Goal: Transaction & Acquisition: Purchase product/service

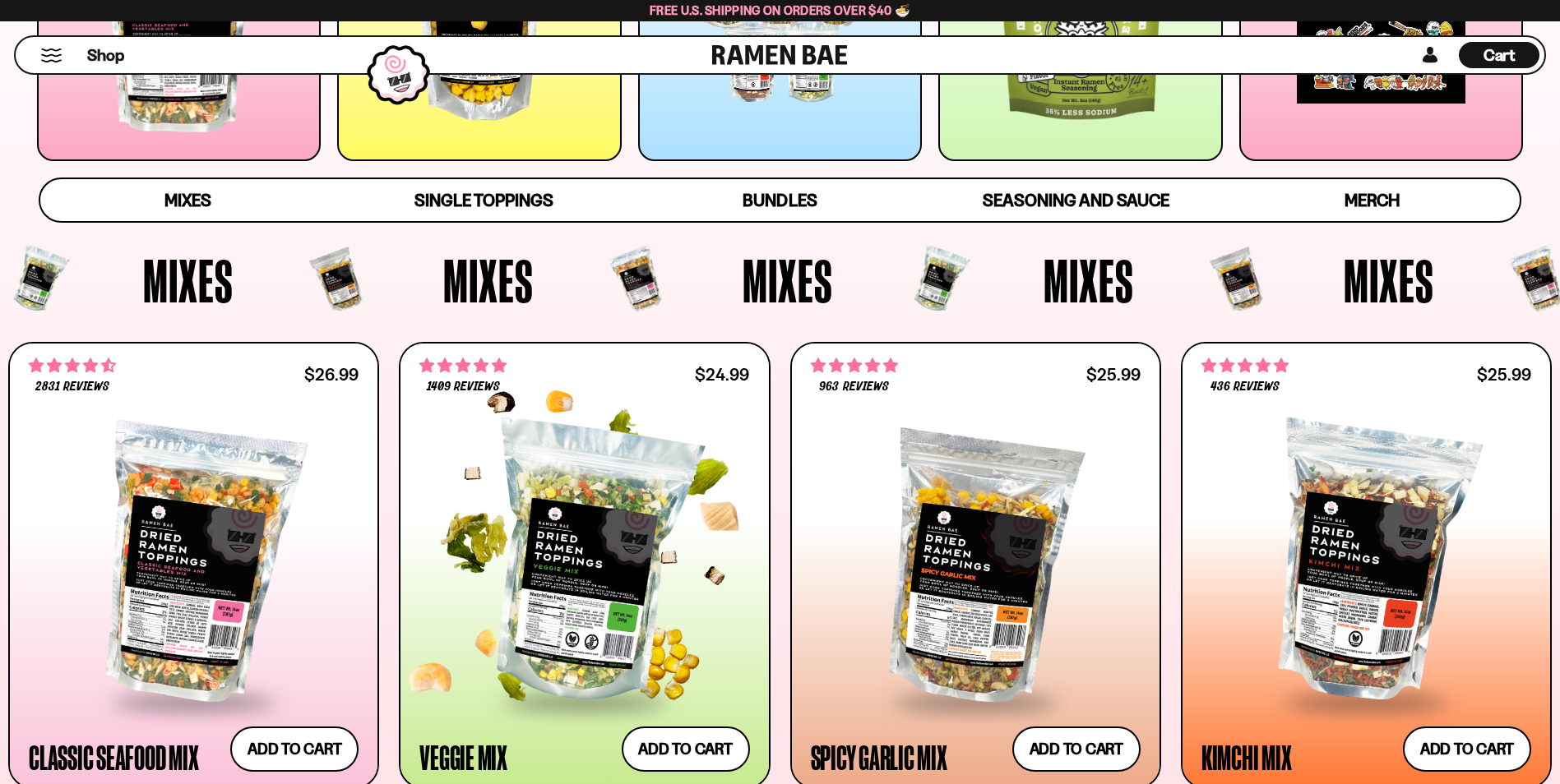
scroll to position [493, 0]
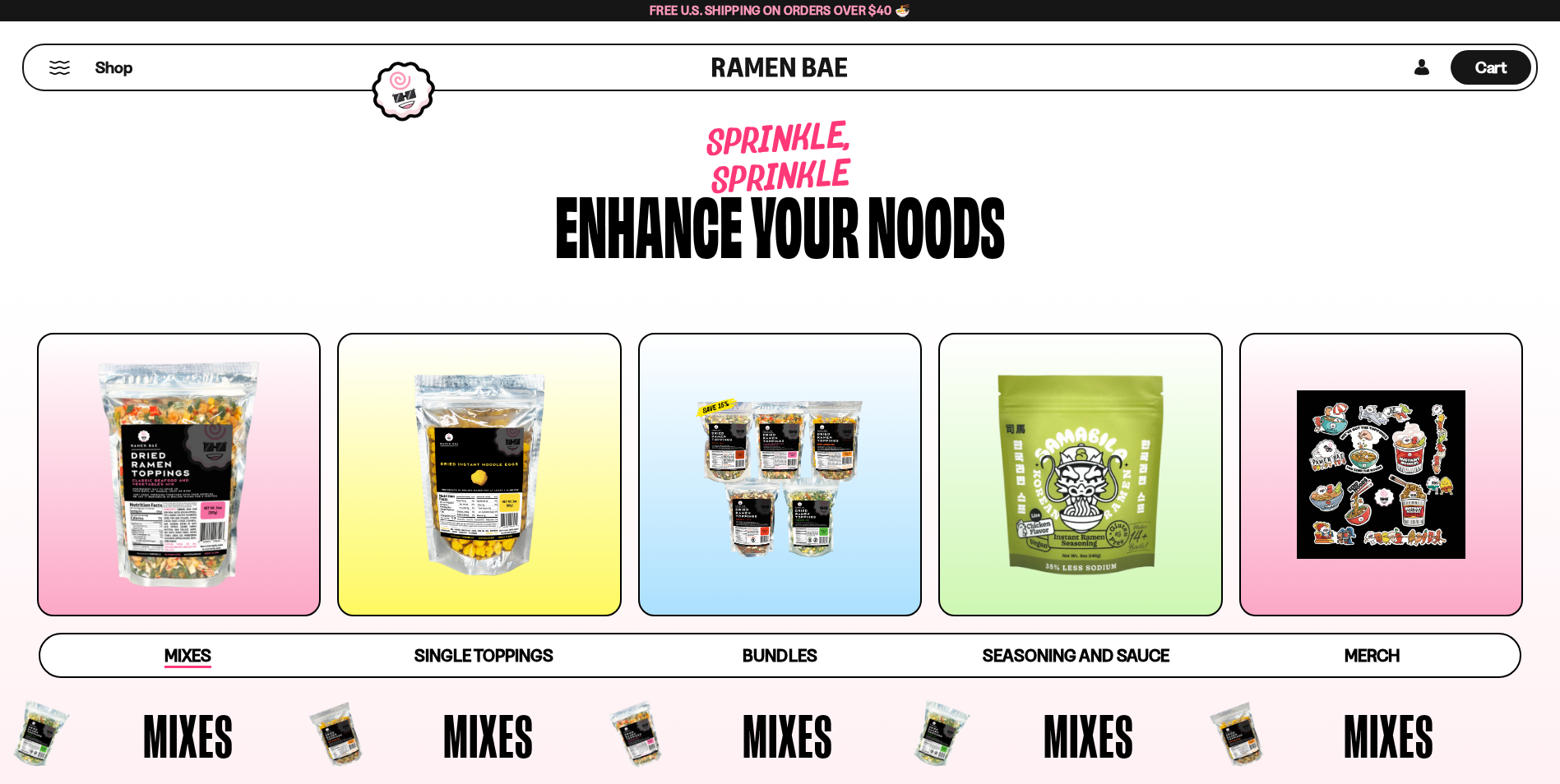
click at [207, 653] on span "Mixes" at bounding box center [187, 657] width 47 height 23
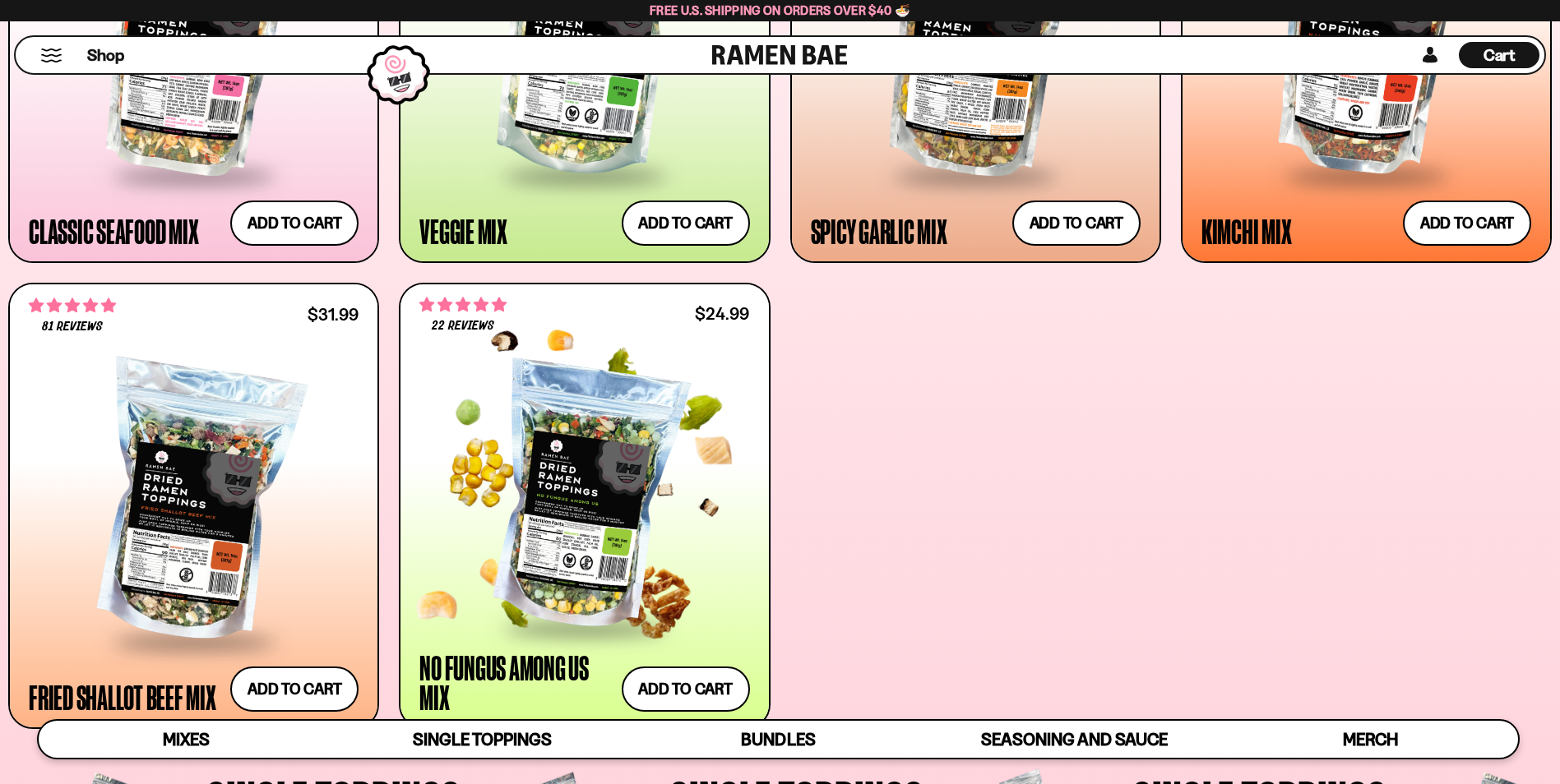
scroll to position [946, 0]
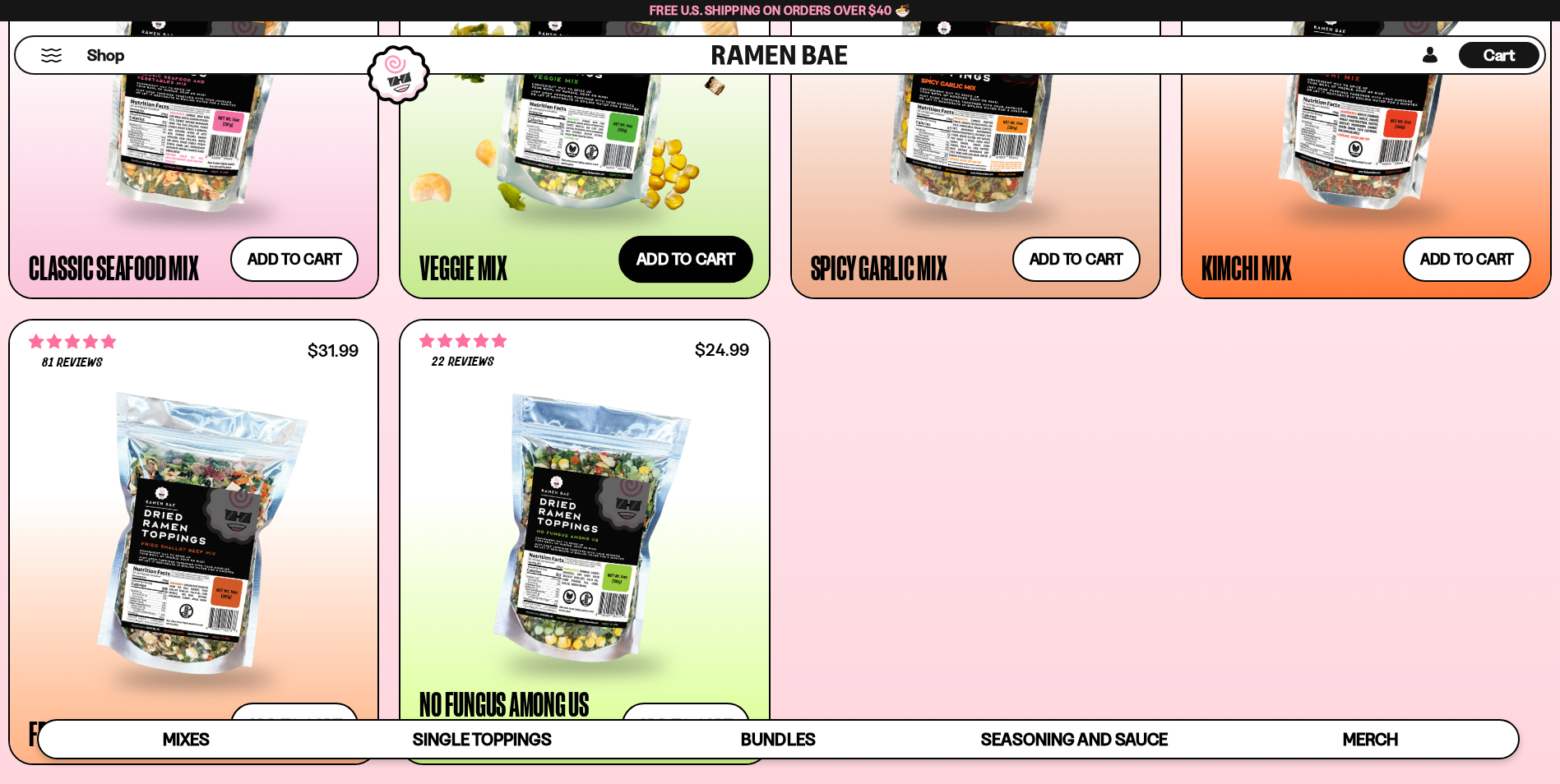
click at [702, 263] on button "Add to cart Add ― Regular price $24.99 Regular price Sale price $24.99 Unit pri…" at bounding box center [686, 259] width 135 height 48
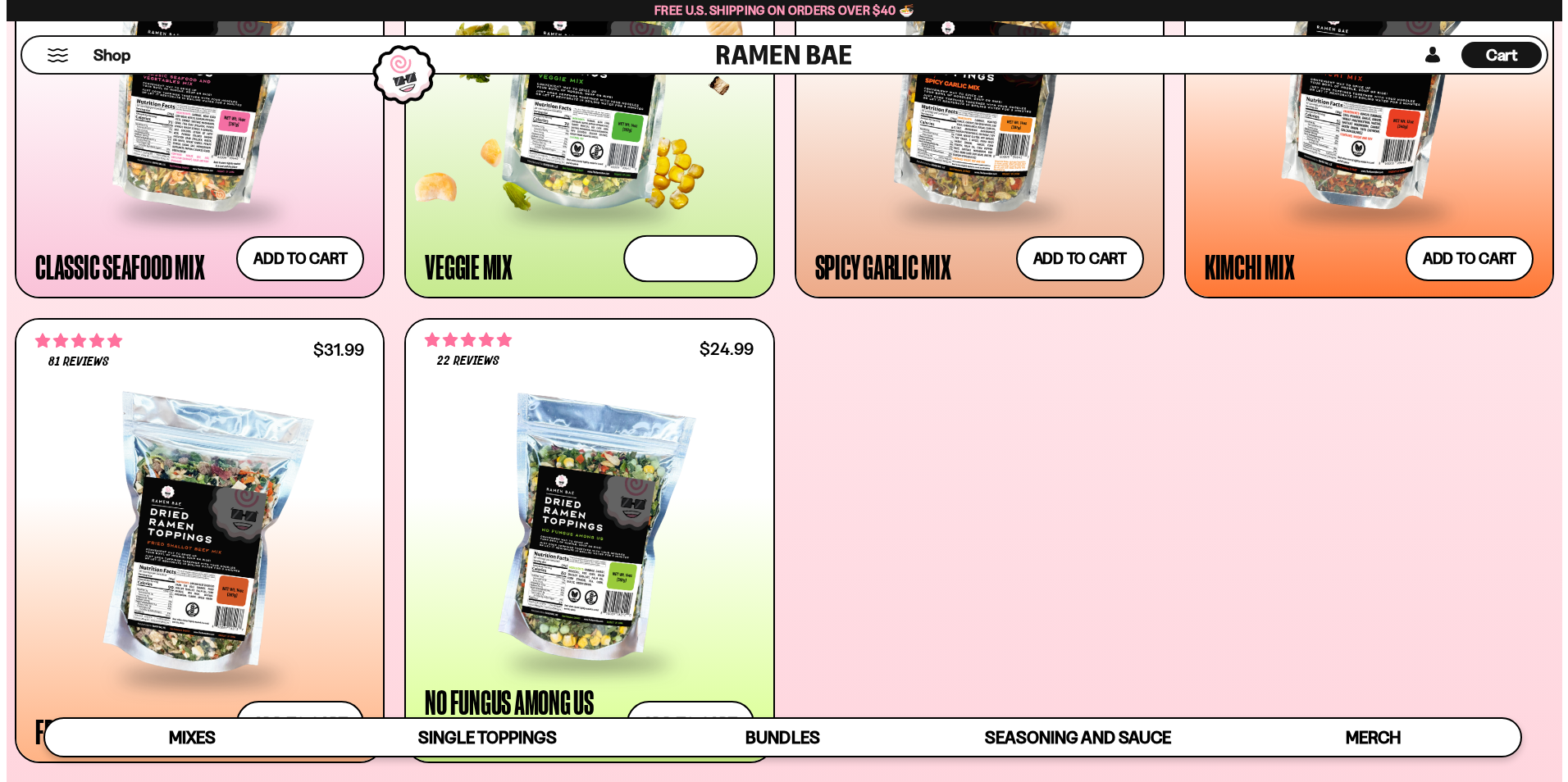
scroll to position [946, 0]
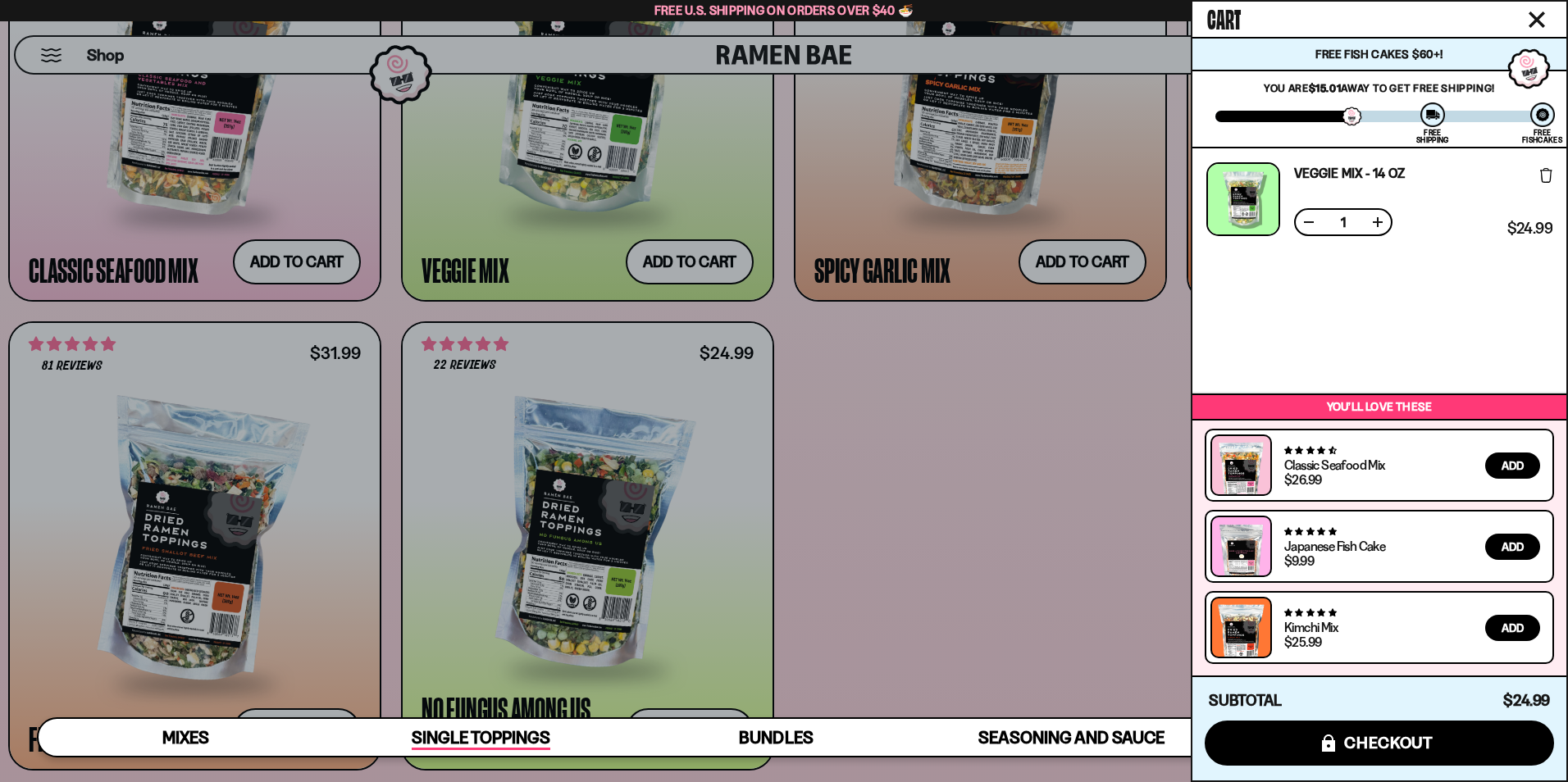
click at [465, 732] on span "Single Toppings" at bounding box center [481, 738] width 139 height 23
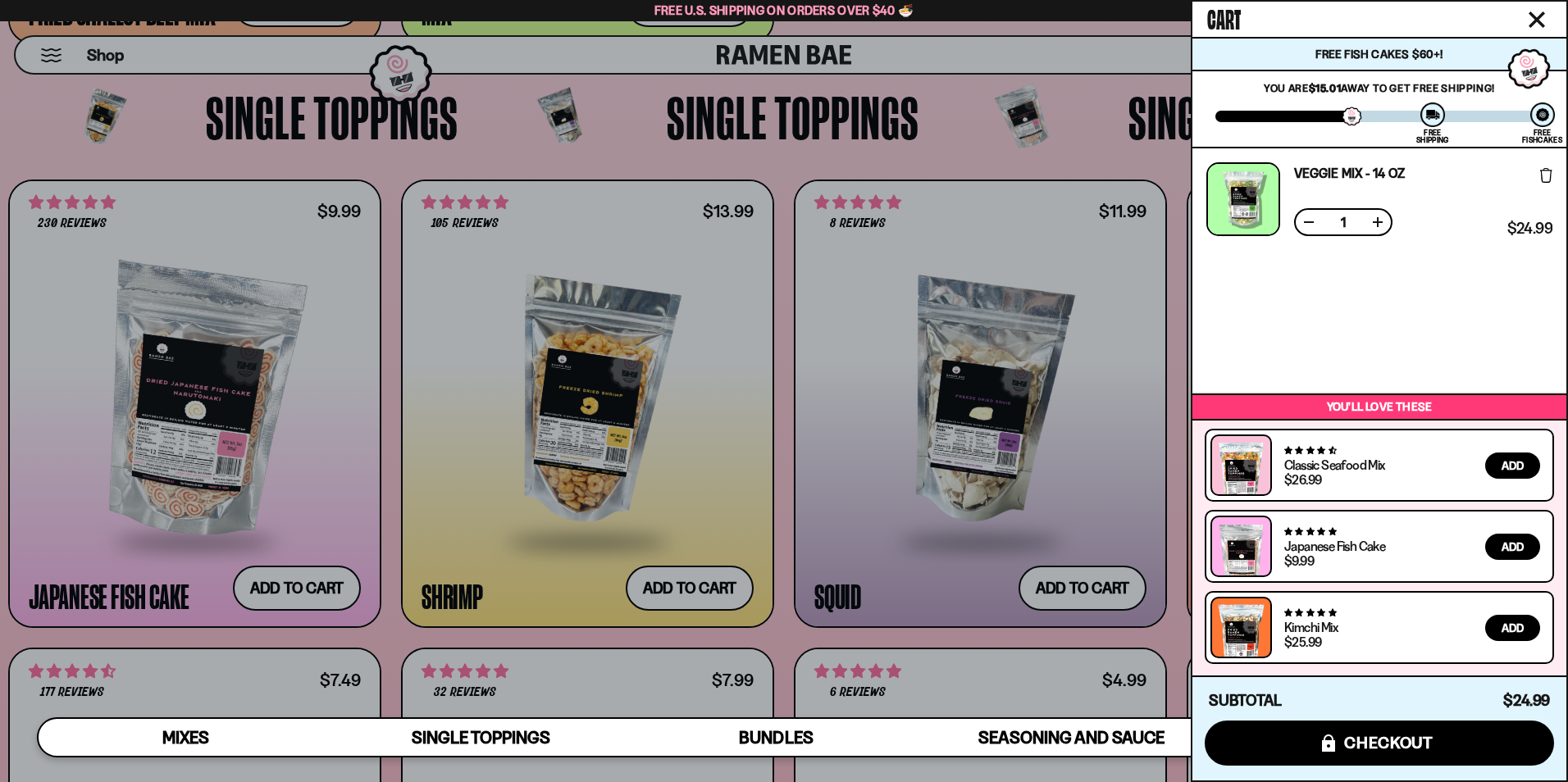
scroll to position [1835, 0]
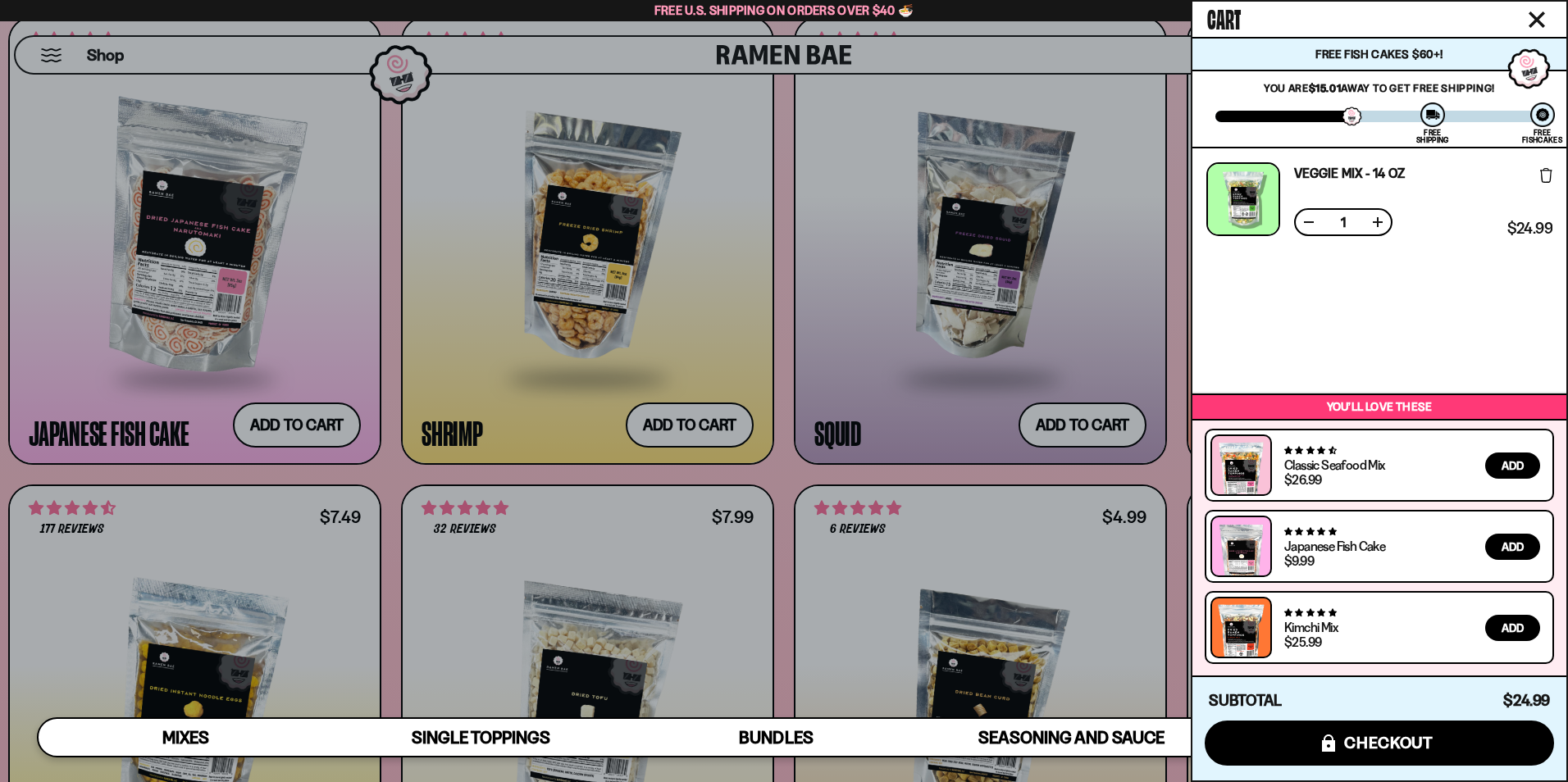
click at [682, 433] on div at bounding box center [784, 391] width 1568 height 782
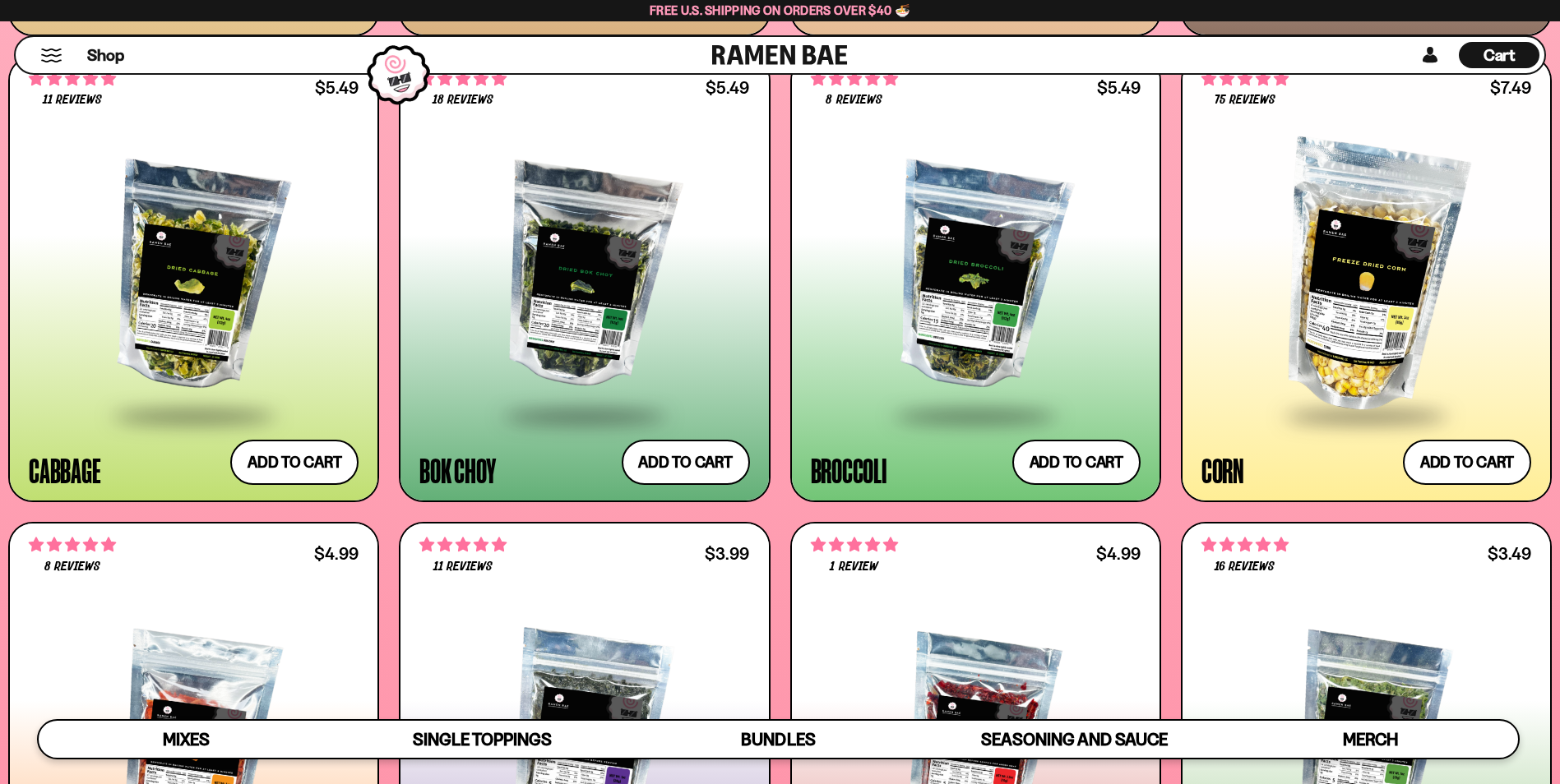
scroll to position [3228, 0]
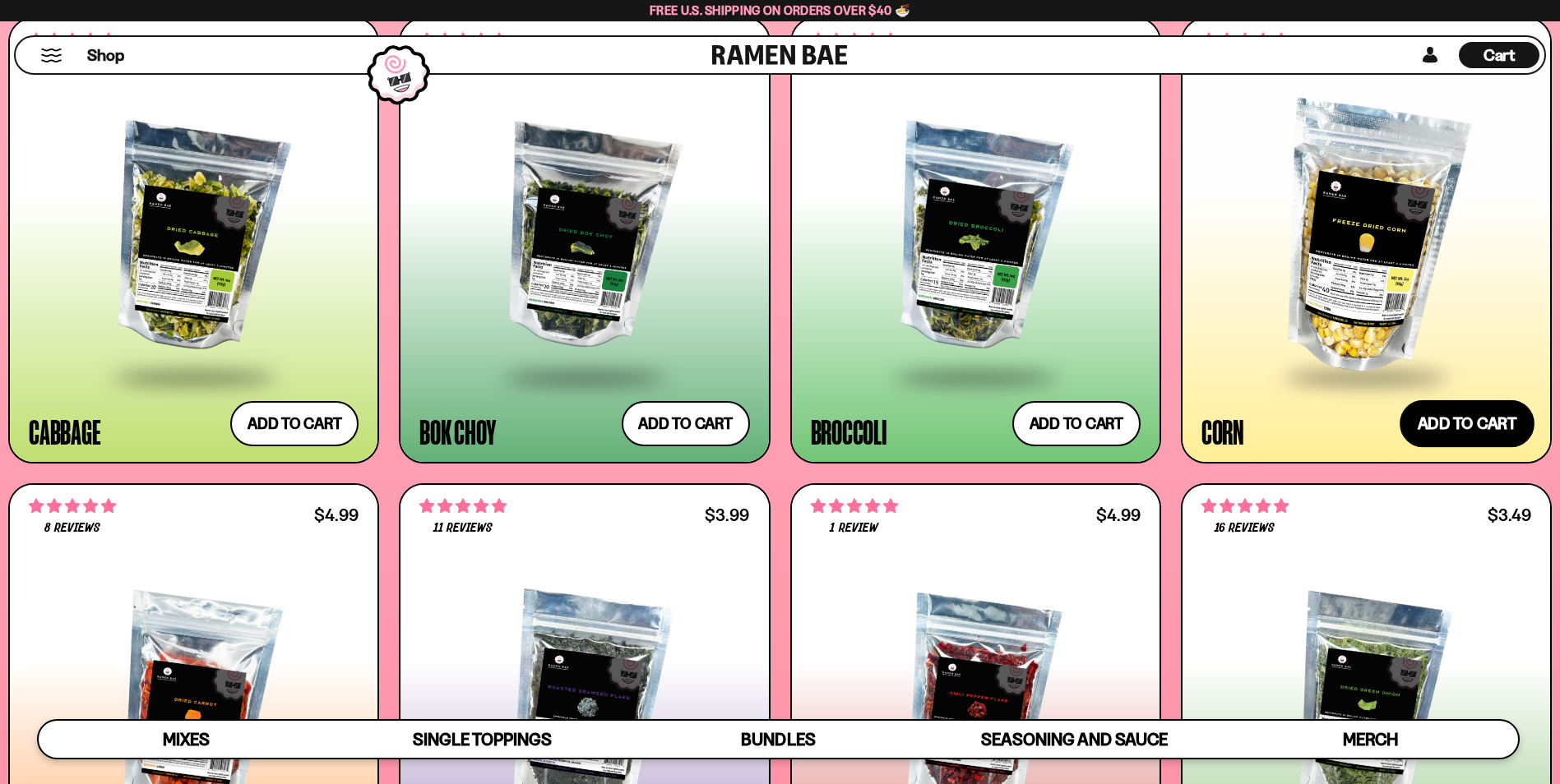
click at [1468, 430] on button "Add to cart Add ― Regular price $7.49 Regular price Sale price $7.49 Unit price…" at bounding box center [1467, 425] width 135 height 48
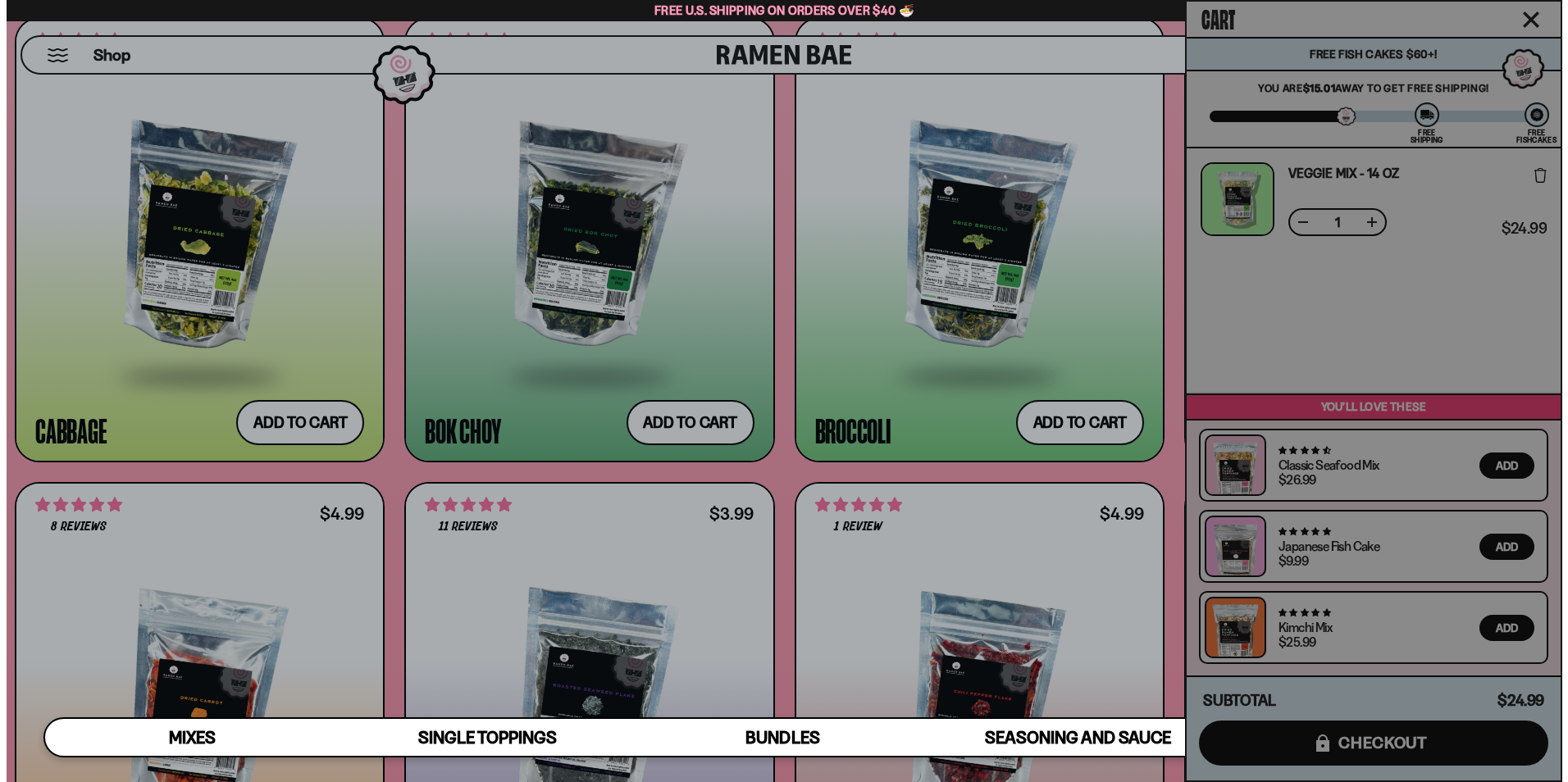
scroll to position [3241, 0]
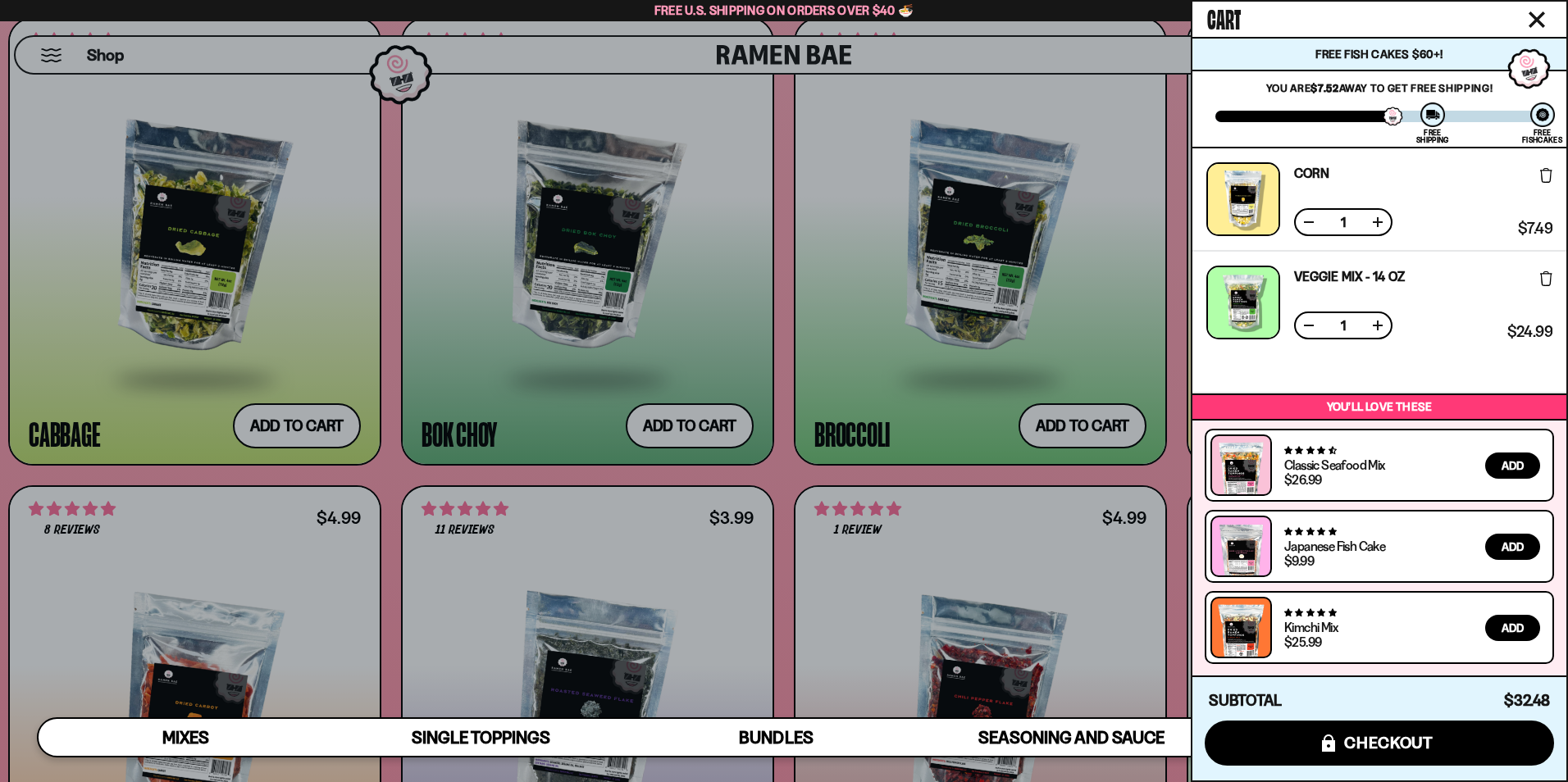
click at [1381, 224] on button at bounding box center [1377, 222] width 16 height 16
click at [1108, 48] on div at bounding box center [784, 391] width 1568 height 782
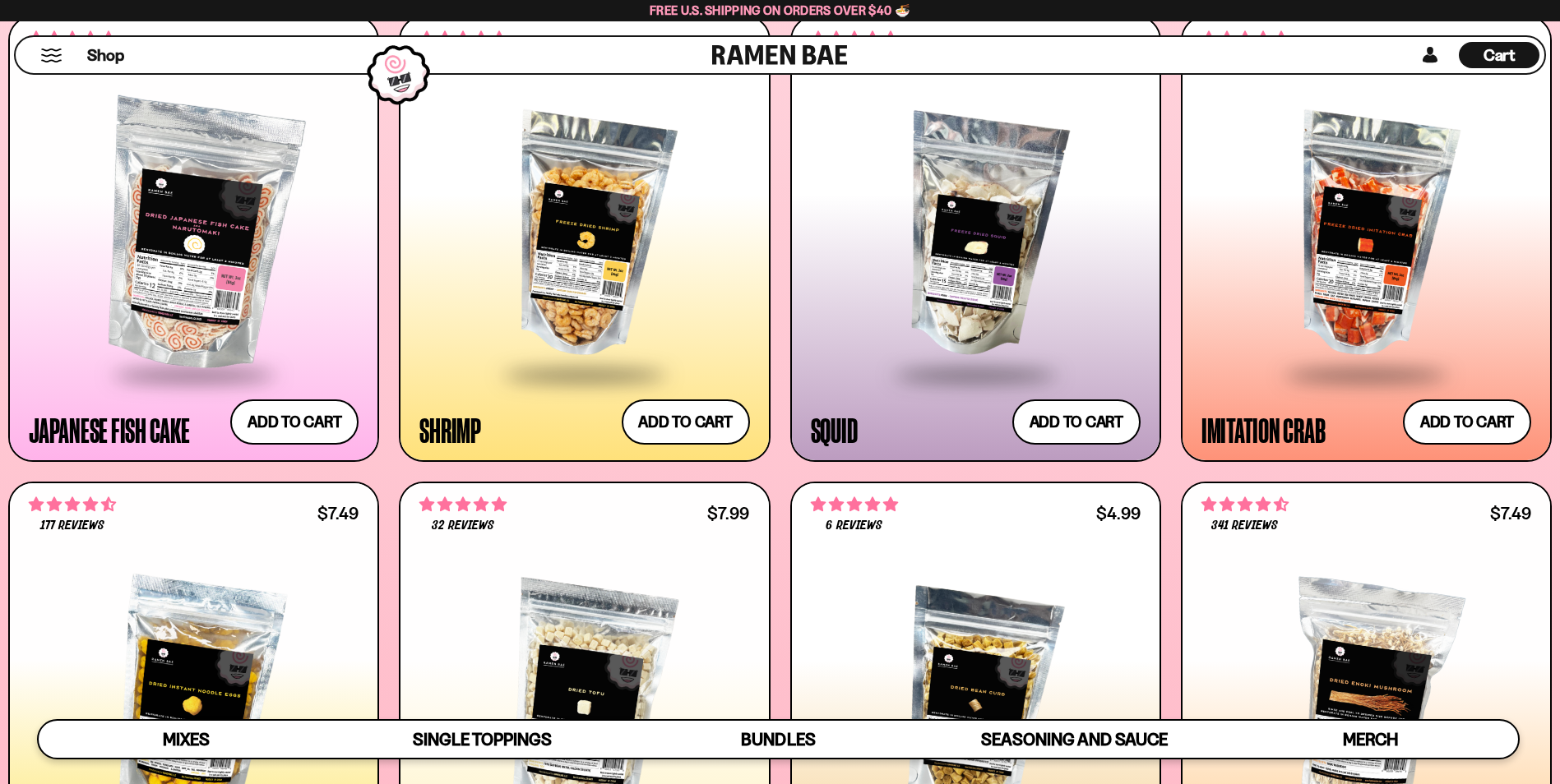
scroll to position [1830, 0]
click at [700, 420] on button "Add to cart Add ― Regular price $13.99 Regular price Sale price $13.99 Unit pri…" at bounding box center [686, 423] width 135 height 48
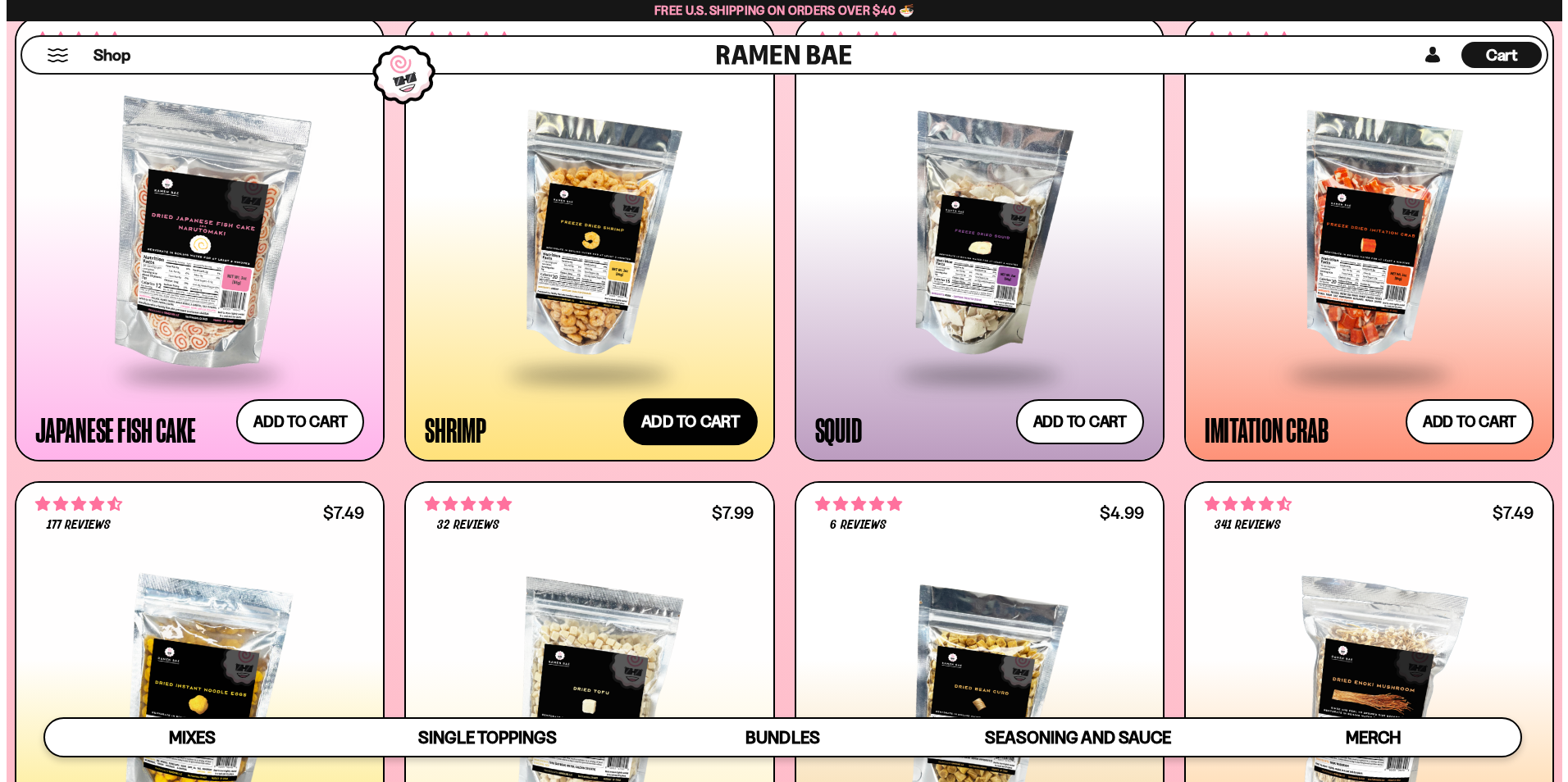
scroll to position [1835, 0]
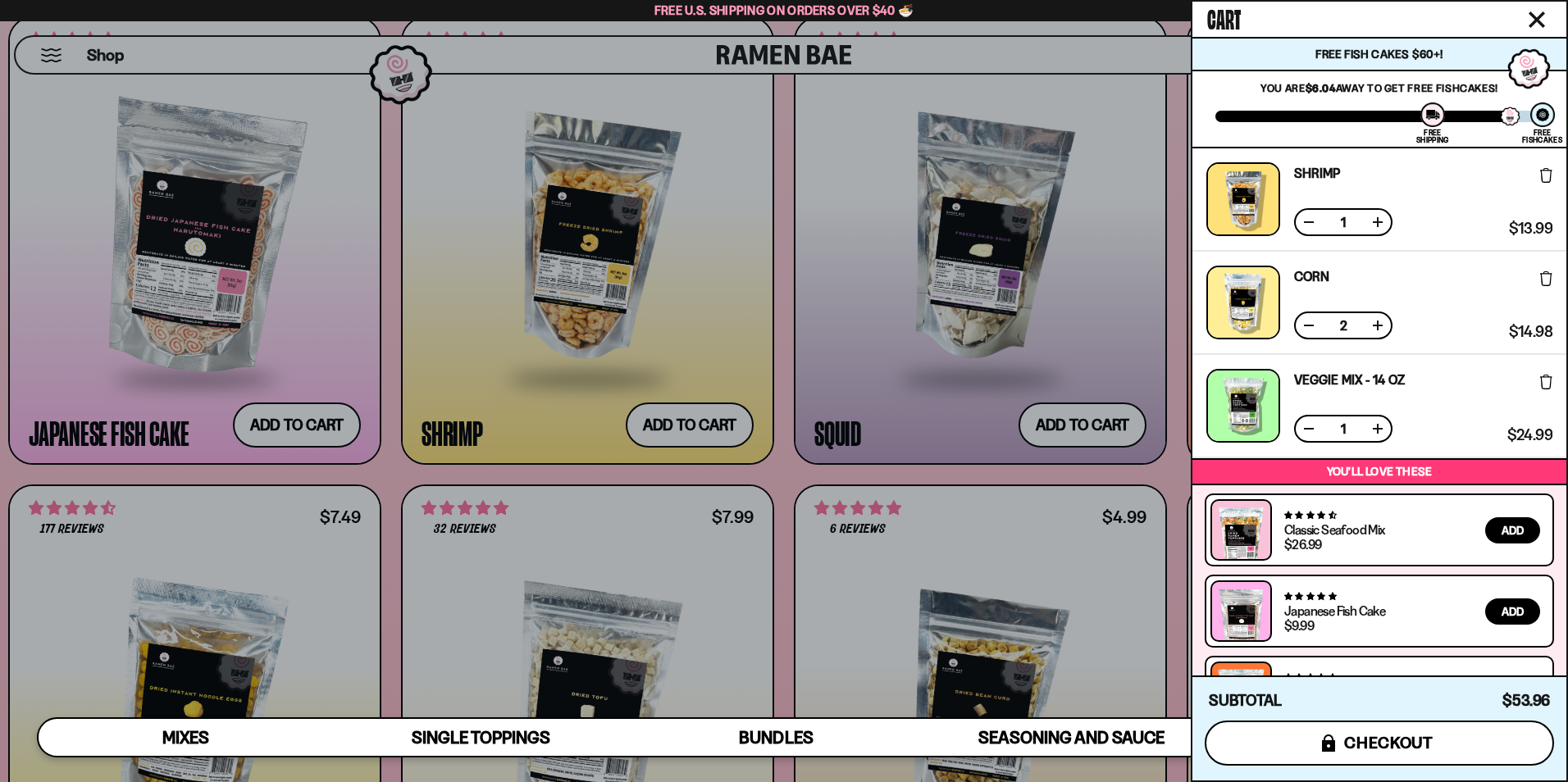
click at [1409, 743] on span "checkout" at bounding box center [1388, 743] width 90 height 18
